Goal: Communication & Community: Connect with others

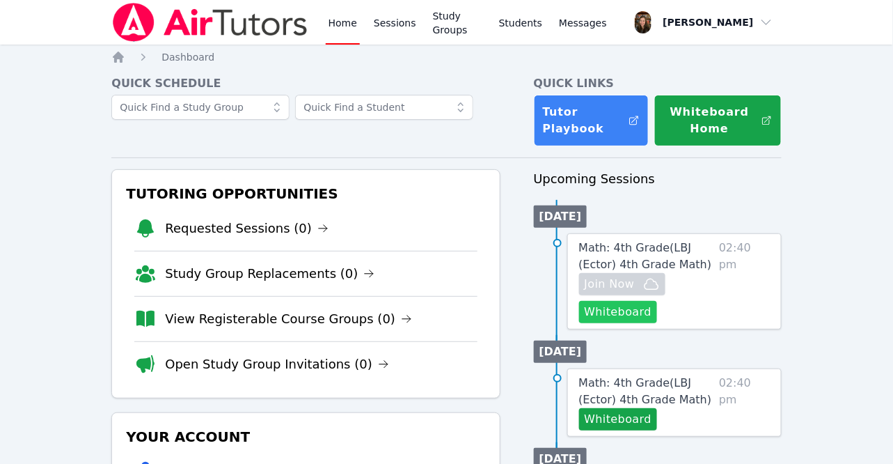
click at [624, 320] on button "Whiteboard" at bounding box center [618, 312] width 79 height 22
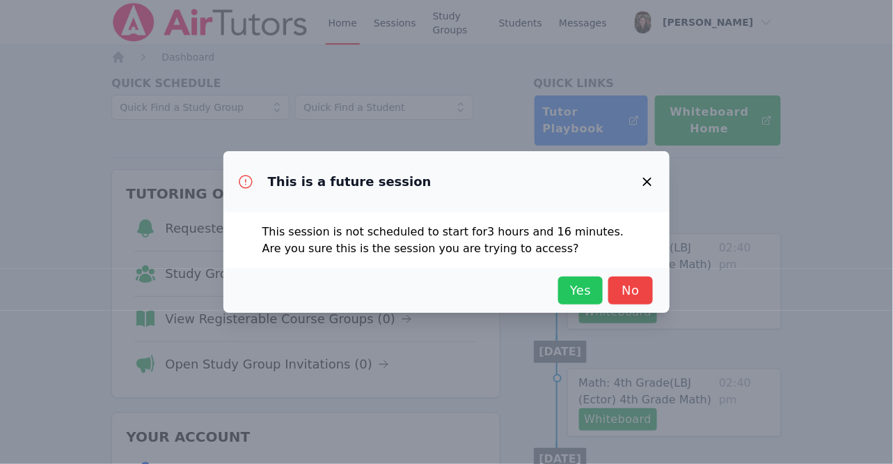
click at [567, 288] on span "Yes" at bounding box center [580, 290] width 31 height 19
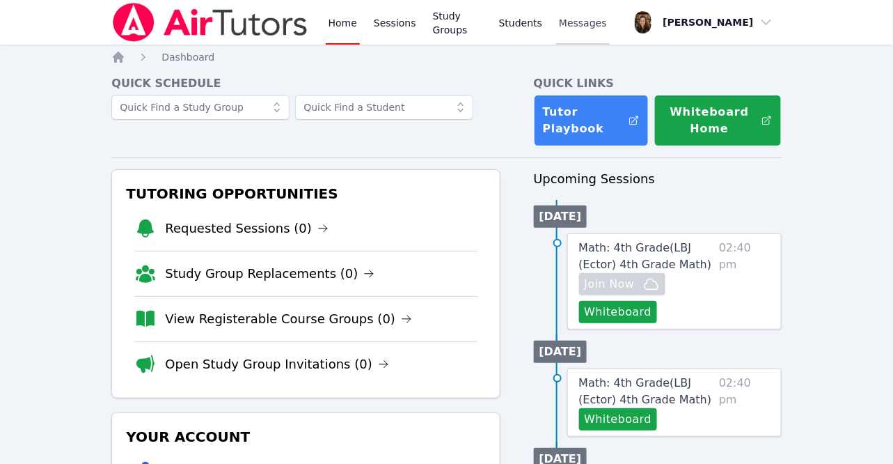
click at [576, 30] on link "Messages" at bounding box center [583, 22] width 54 height 45
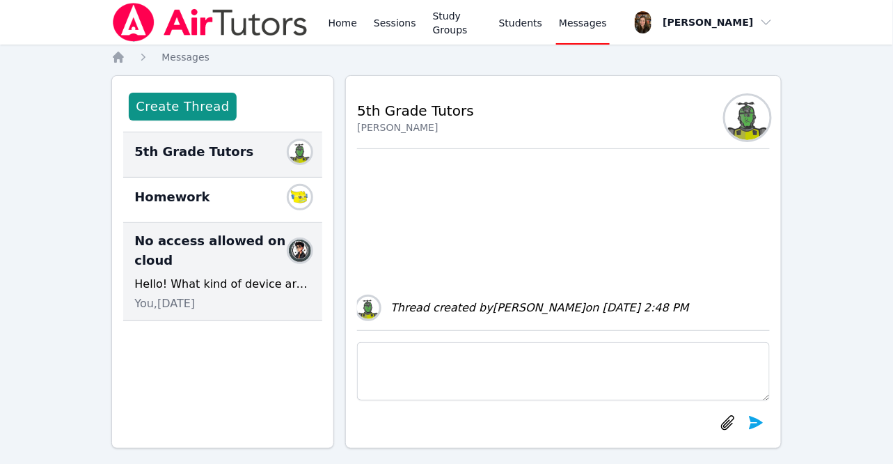
click at [255, 270] on div "No access allowed on cloud Members Hello! What kind of device are you using? Yo…" at bounding box center [222, 272] width 199 height 98
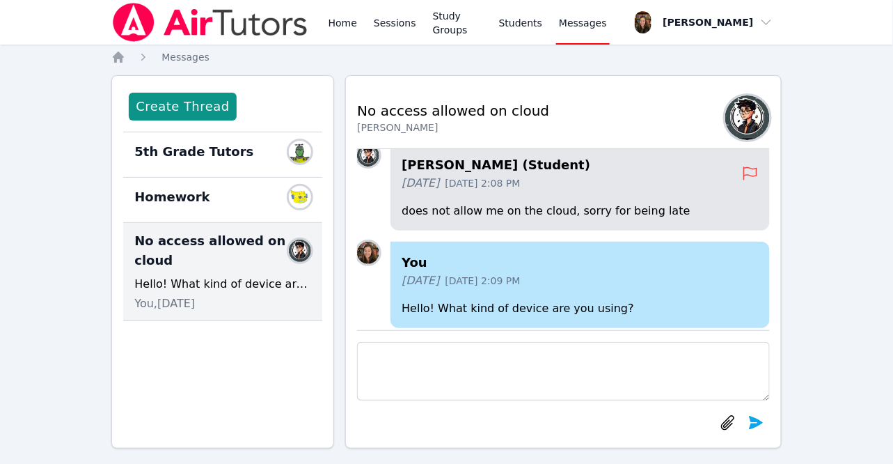
scroll to position [13, 0]
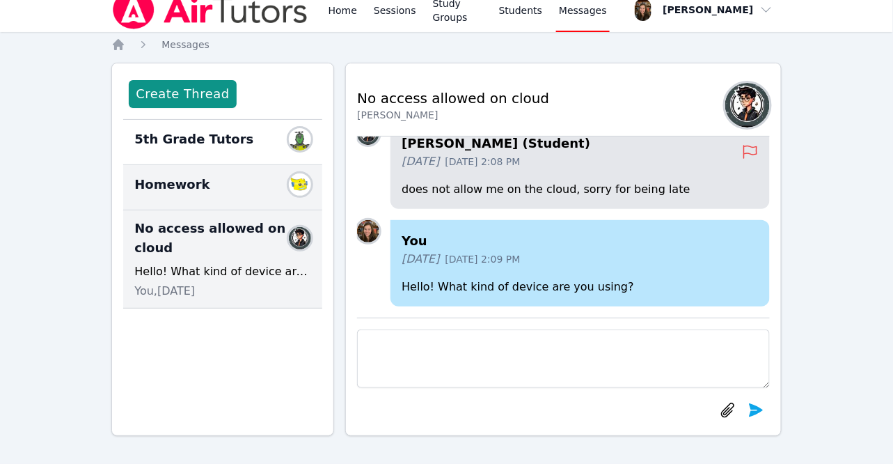
click at [203, 174] on div "Homework Members" at bounding box center [222, 184] width 177 height 22
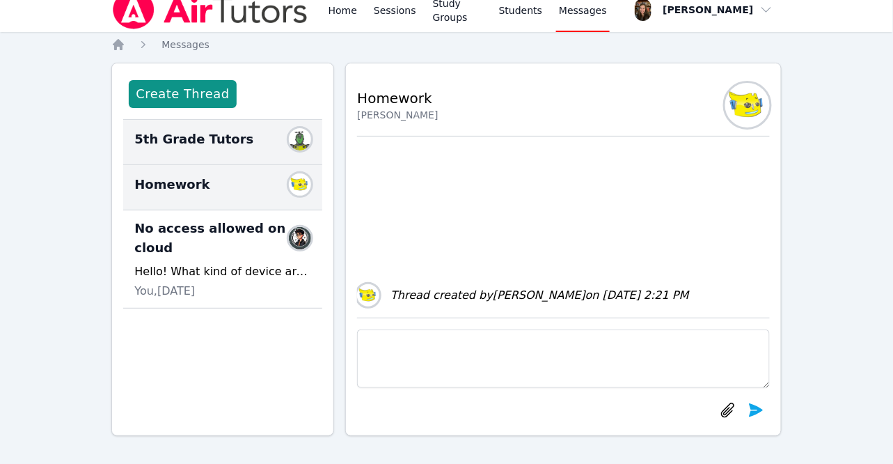
click at [205, 142] on span "5th Grade Tutors" at bounding box center [193, 138] width 119 height 19
click at [230, 178] on div "Homework Members" at bounding box center [222, 184] width 177 height 22
click at [328, 22] on link "Home" at bounding box center [343, 9] width 34 height 45
